Goal: Task Accomplishment & Management: Use online tool/utility

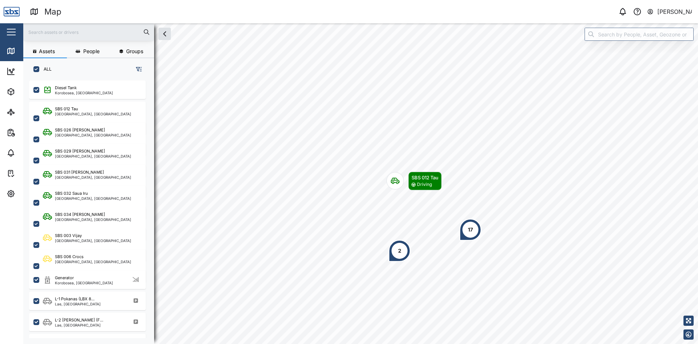
scroll to position [255, 114]
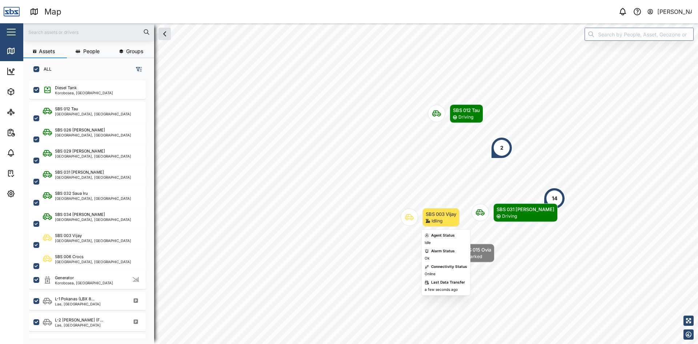
click at [408, 216] on icon "Map marker" at bounding box center [409, 217] width 9 height 6
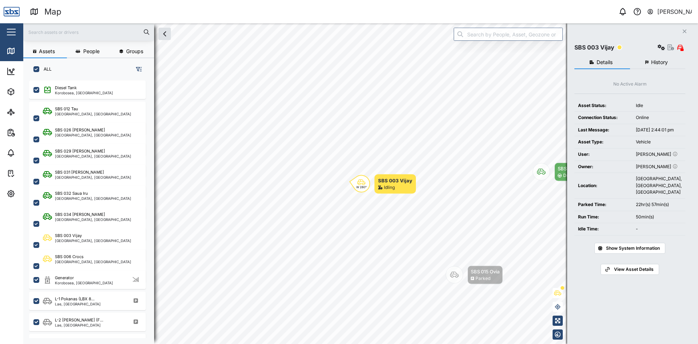
click at [659, 61] on span "History" at bounding box center [659, 62] width 17 height 5
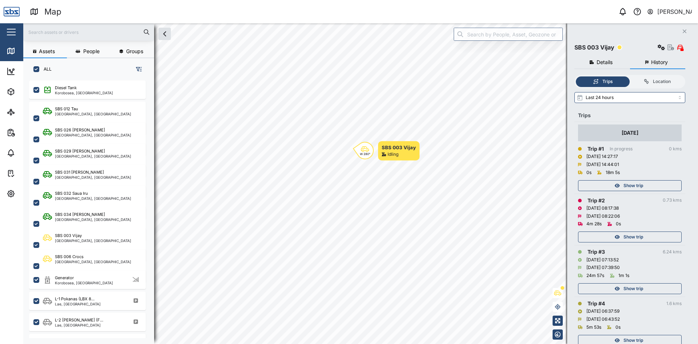
click at [638, 187] on span "Show trip" at bounding box center [634, 185] width 20 height 10
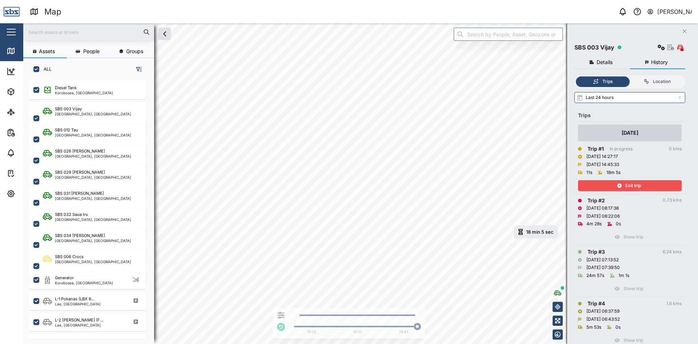
click at [633, 183] on span "Exit trip" at bounding box center [634, 185] width 16 height 10
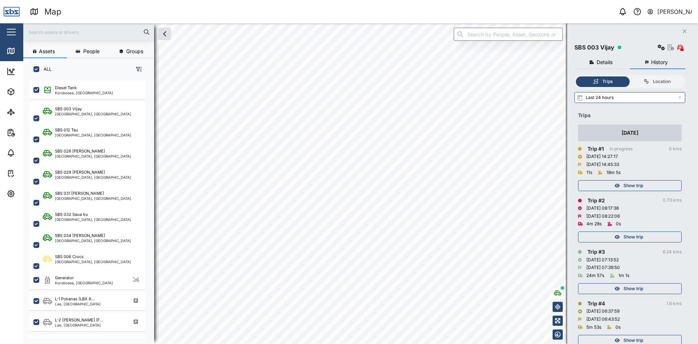
click at [686, 30] on icon "Close" at bounding box center [685, 31] width 4 height 6
